Goal: Find specific page/section: Find specific page/section

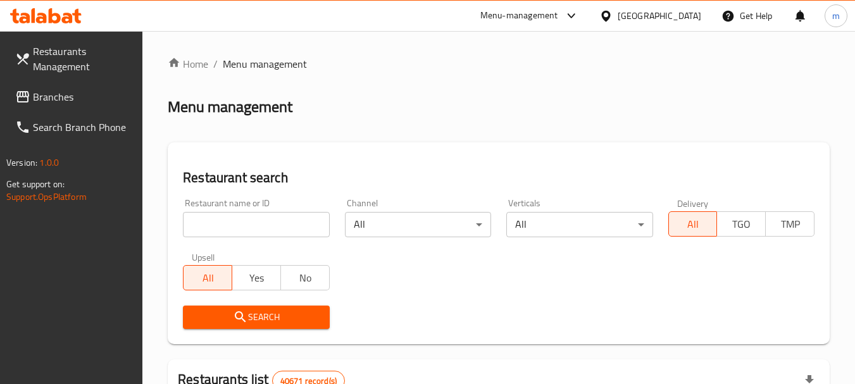
drag, startPoint x: 313, startPoint y: 30, endPoint x: 627, endPoint y: 84, distance: 318.6
click at [30, 97] on icon at bounding box center [22, 96] width 15 height 15
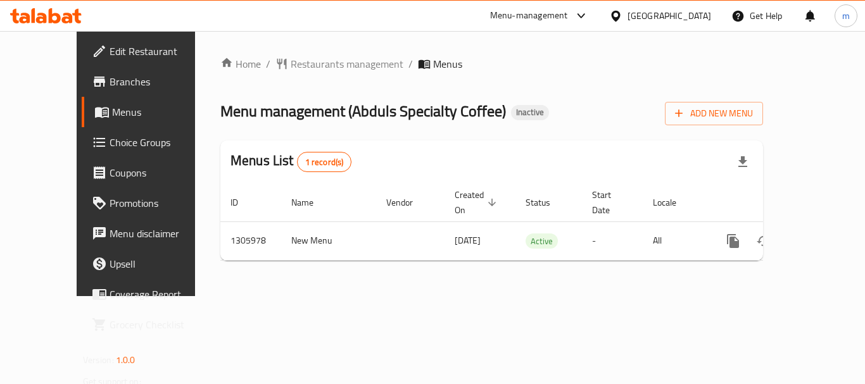
click at [291, 63] on span "Restaurants management" at bounding box center [347, 63] width 113 height 15
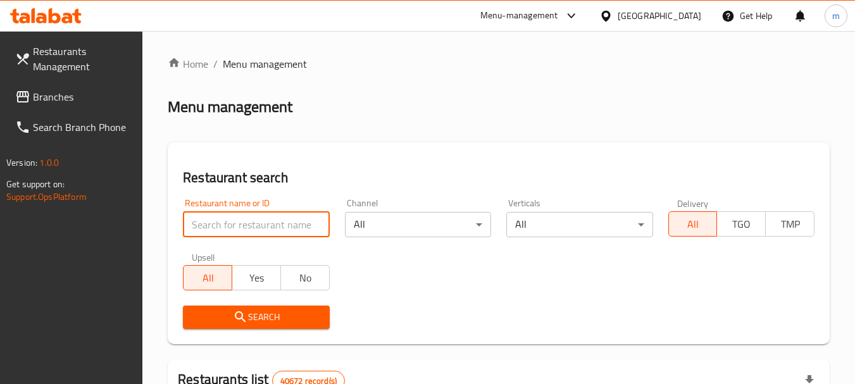
click at [240, 223] on input "search" at bounding box center [256, 224] width 146 height 25
paste input "703926"
type input "703926"
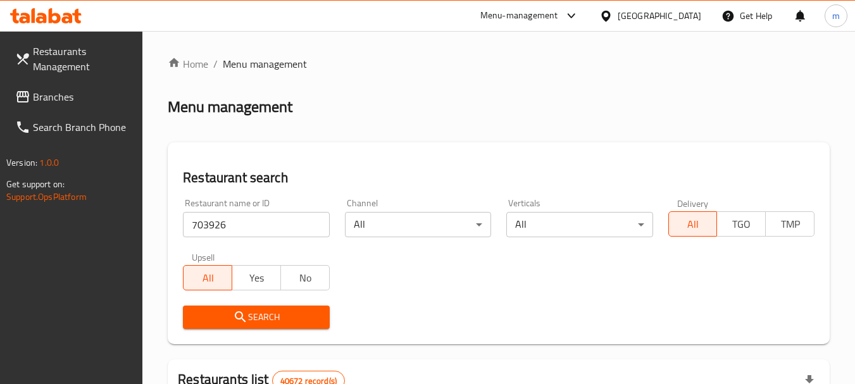
click at [257, 319] on span "Search" at bounding box center [256, 318] width 126 height 16
click at [58, 99] on span "Branches" at bounding box center [83, 96] width 100 height 15
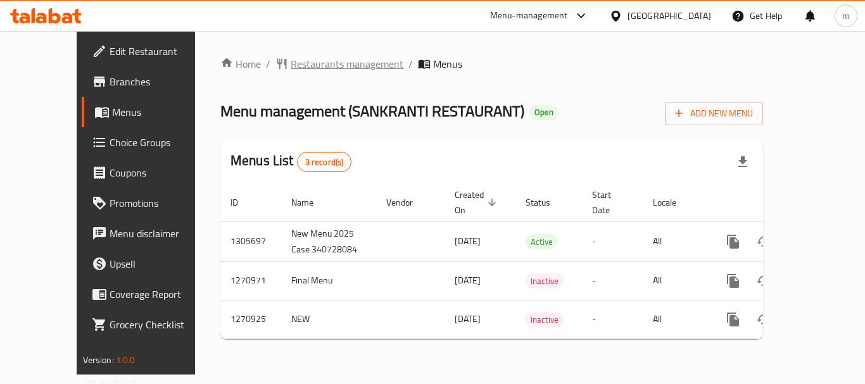
click at [311, 68] on span "Restaurants management" at bounding box center [347, 63] width 113 height 15
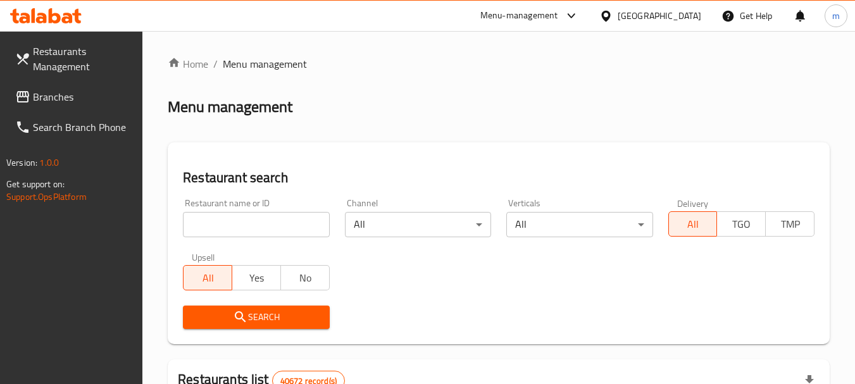
click at [266, 223] on input "search" at bounding box center [256, 224] width 146 height 25
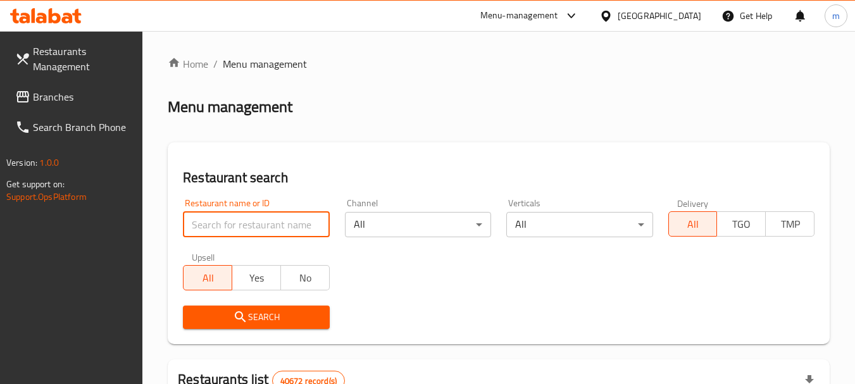
paste input "689190"
type input "689190"
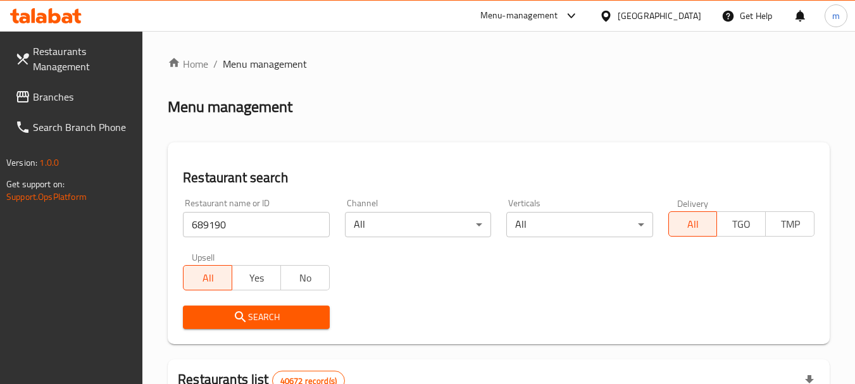
click at [268, 319] on span "Search" at bounding box center [256, 318] width 126 height 16
